Goal: Task Accomplishment & Management: Complete application form

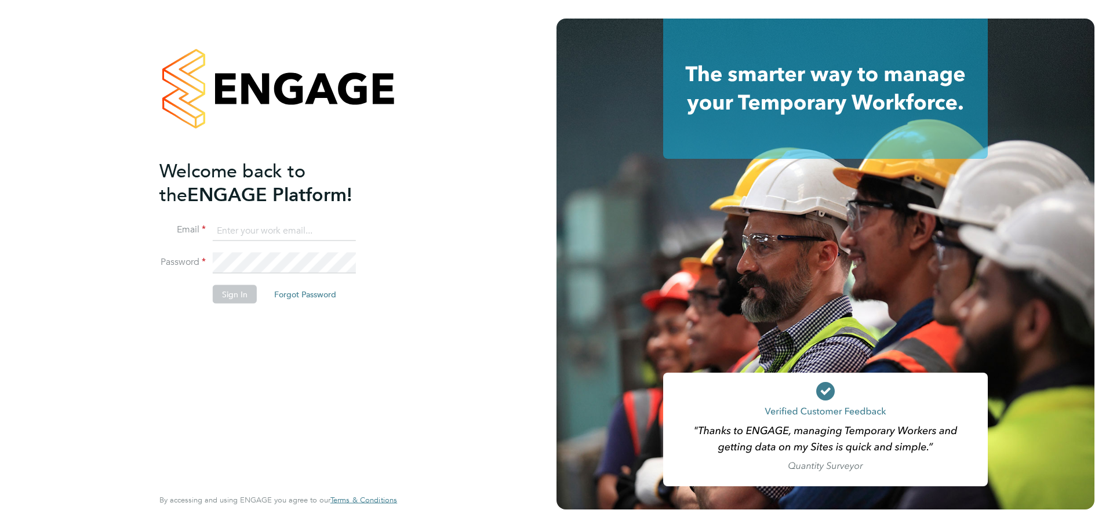
type input "samuel.clacker@uk.g4s.com"
click at [227, 295] on button "Sign In" at bounding box center [235, 294] width 44 height 19
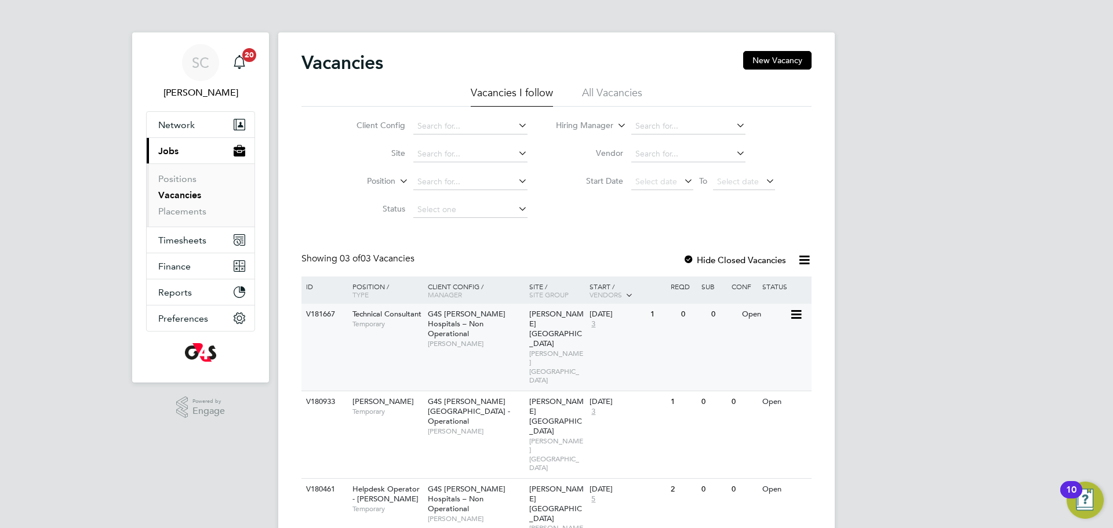
click at [471, 341] on div "G4S [PERSON_NAME] Hospitals – Non Operational [PERSON_NAME]" at bounding box center [475, 329] width 101 height 50
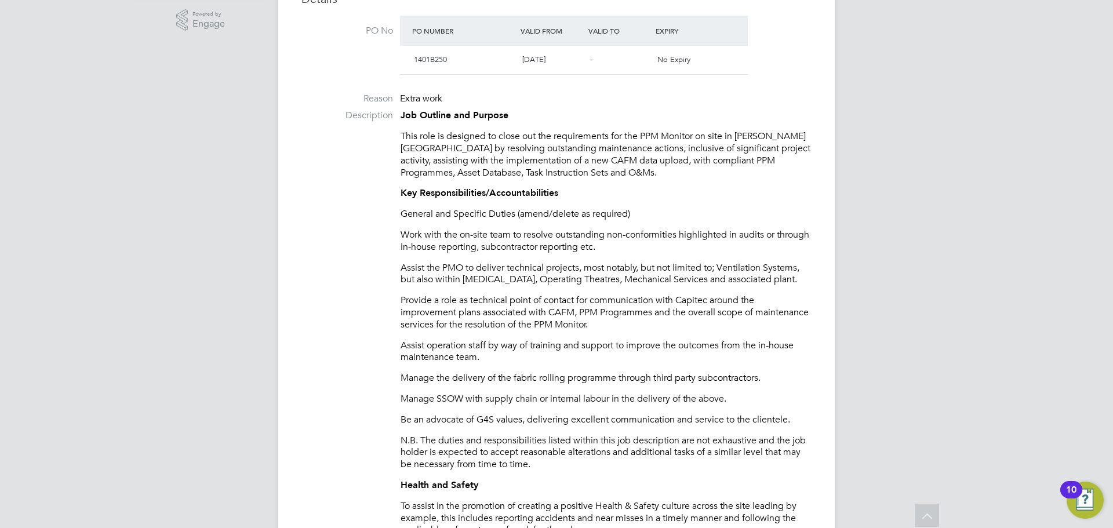
scroll to position [388, 0]
